Goal: Task Accomplishment & Management: Use online tool/utility

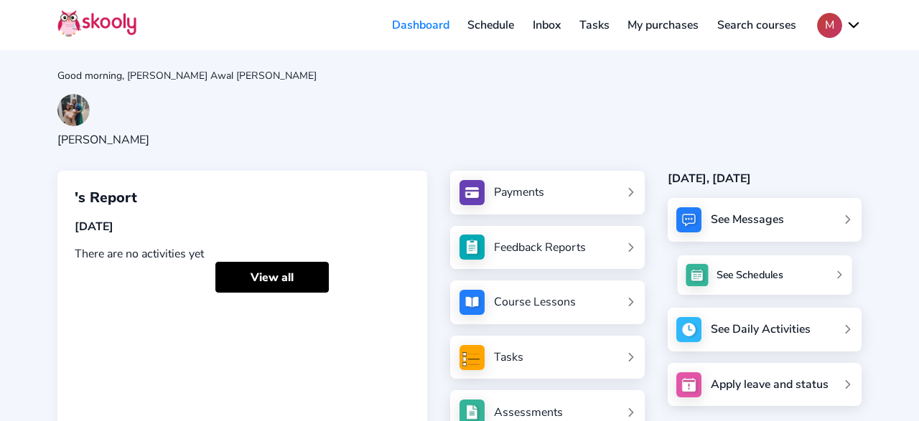
click at [735, 268] on div "See Schedules" at bounding box center [749, 275] width 67 height 14
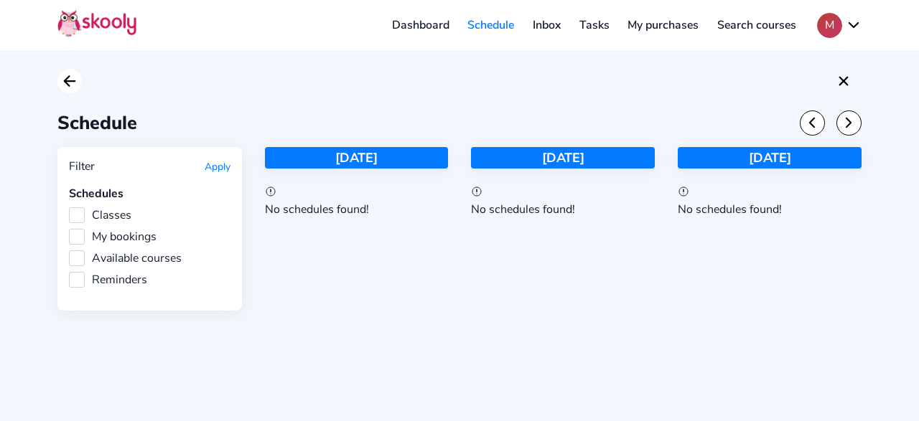
click at [66, 84] on icon "Arrow Back" at bounding box center [69, 80] width 17 height 17
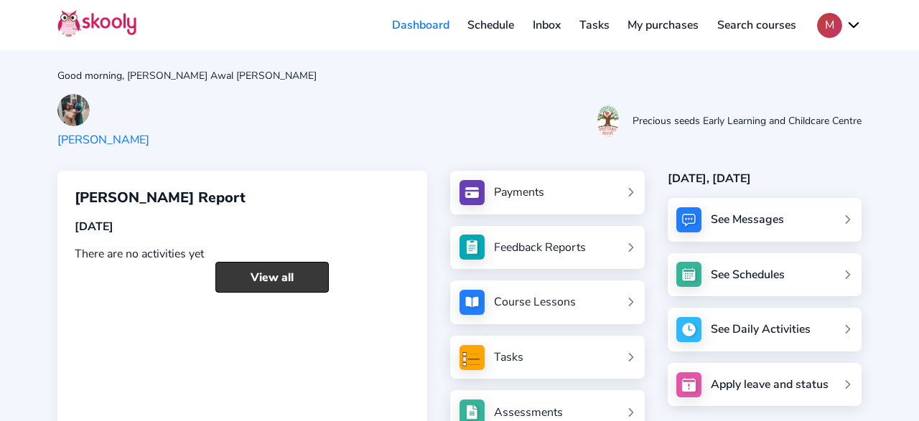
click at [259, 273] on link "View all" at bounding box center [271, 277] width 113 height 31
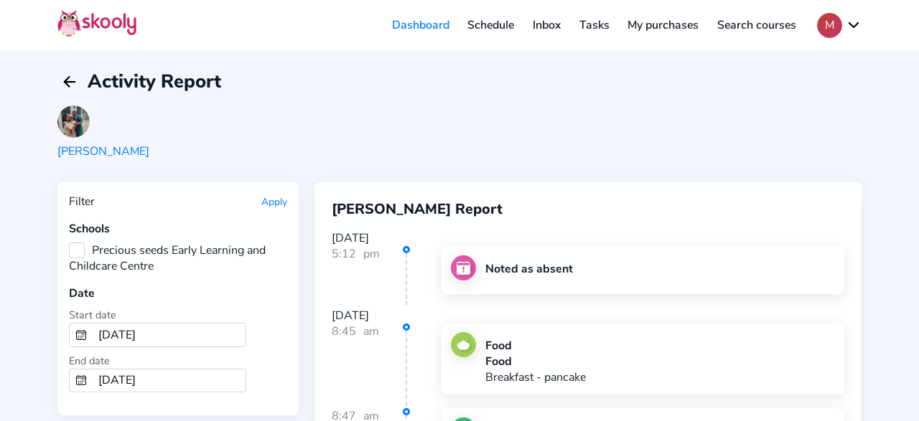
scroll to position [75, 0]
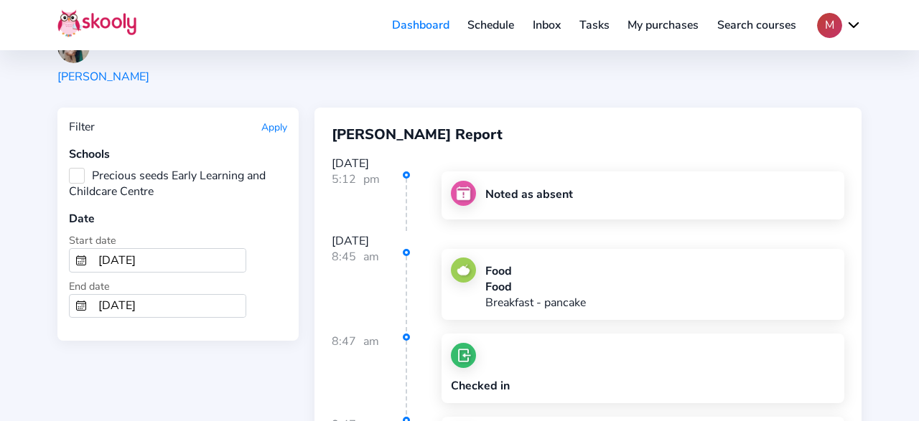
click at [266, 125] on button "Apply" at bounding box center [274, 128] width 26 height 14
click at [268, 130] on button "Apply" at bounding box center [274, 128] width 26 height 14
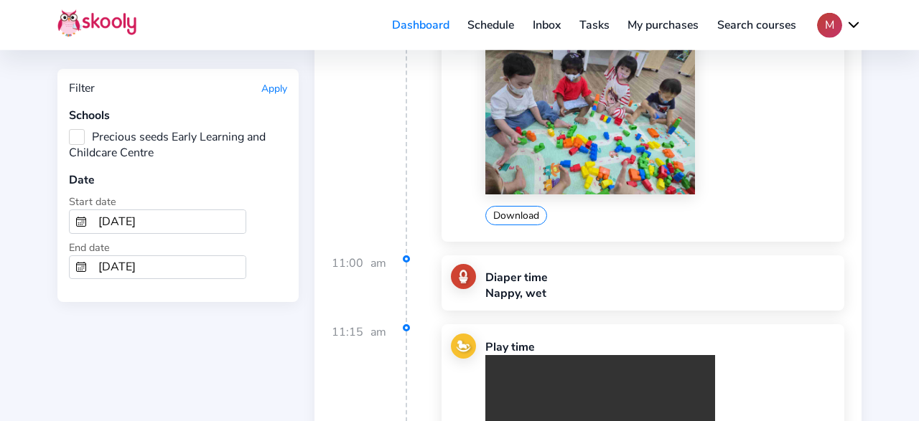
scroll to position [2574, 0]
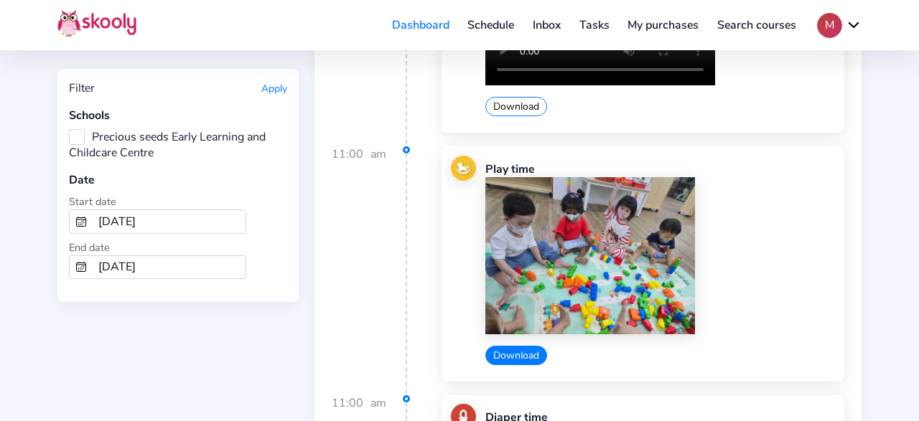
click at [519, 346] on button "Download" at bounding box center [516, 355] width 62 height 19
click at [730, 255] on div "Download" at bounding box center [660, 271] width 350 height 188
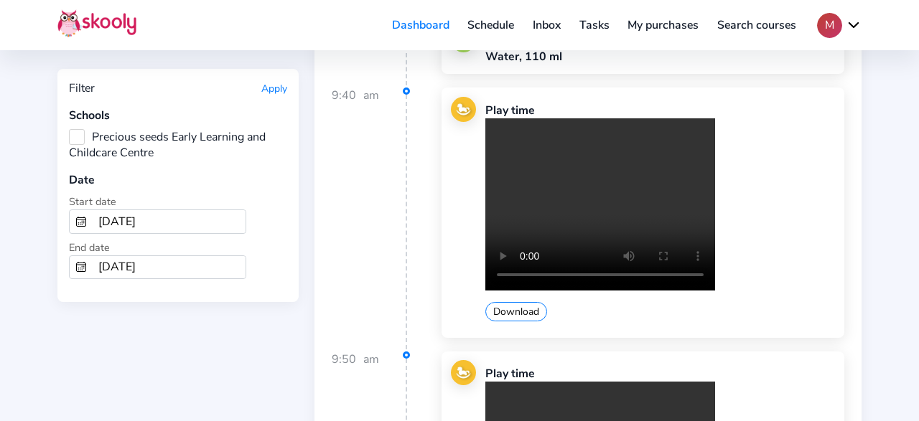
scroll to position [334, 0]
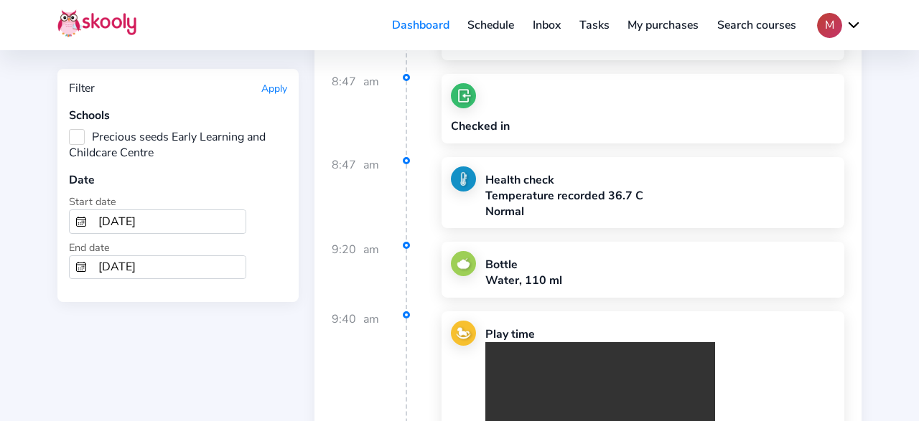
click at [164, 223] on input "[DATE]" at bounding box center [169, 221] width 153 height 23
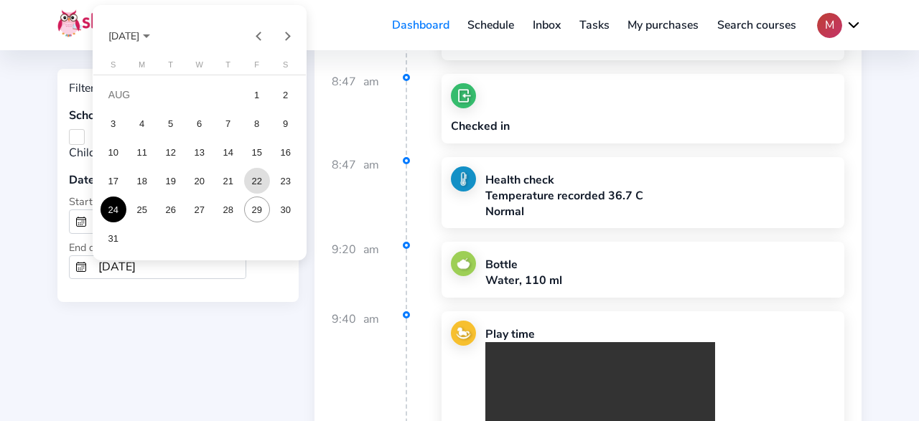
click at [268, 183] on div "22" at bounding box center [257, 181] width 26 height 26
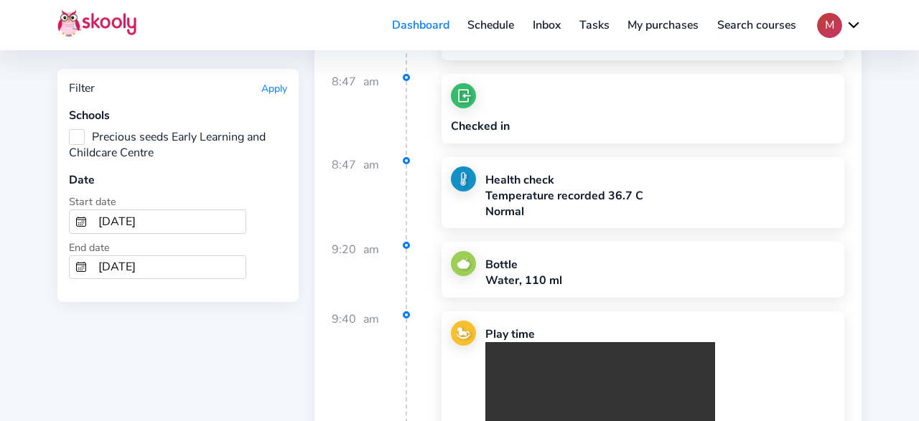
type input "[DATE]"
click at [279, 91] on button "Apply" at bounding box center [274, 89] width 26 height 14
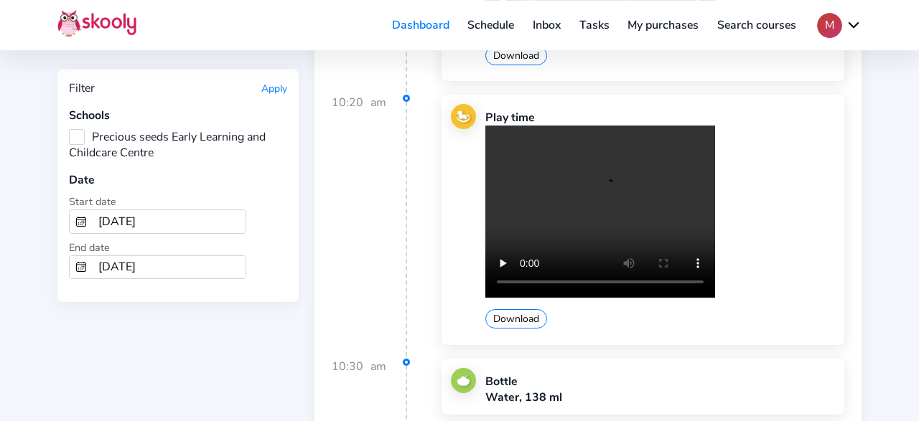
scroll to position [1459, 0]
